Goal: Task Accomplishment & Management: Complete application form

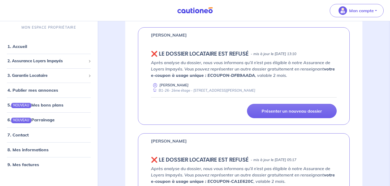
scroll to position [400, 0]
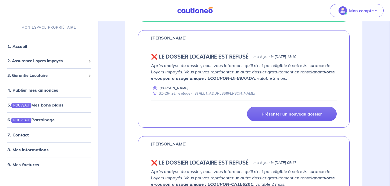
click at [301, 122] on div "Karim Koudjil ❌️️ LE DOSSIER LOCATAIRE EST REFUSÉ - mis à jour le 18 août 2025 …" at bounding box center [244, 79] width 212 height 98
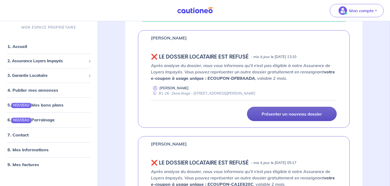
click at [300, 116] on p "Présenter un nouveau dossier" at bounding box center [292, 114] width 60 height 5
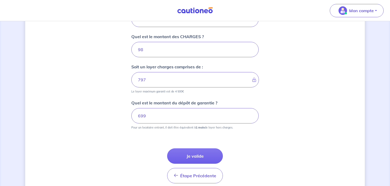
scroll to position [259, 0]
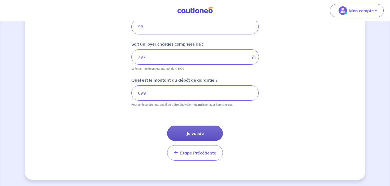
click at [195, 128] on button "Je valide" at bounding box center [195, 133] width 56 height 15
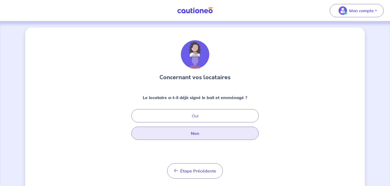
click at [198, 136] on button "Non" at bounding box center [194, 133] width 127 height 13
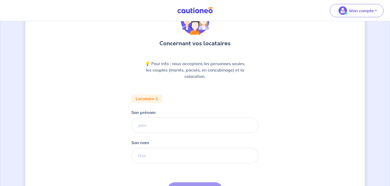
scroll to position [37, 0]
